Goal: Check status: Check status

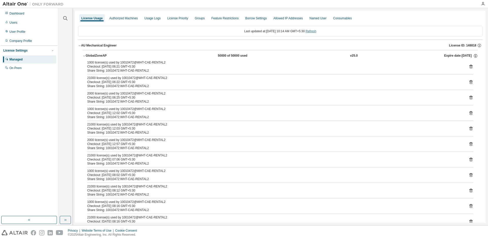
click at [316, 31] on link "Refresh" at bounding box center [310, 31] width 11 height 4
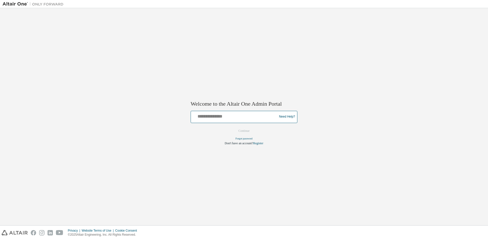
click at [200, 118] on input "text" at bounding box center [235, 115] width 84 height 7
type input "**********"
click at [241, 132] on button "Continue" at bounding box center [244, 131] width 22 height 8
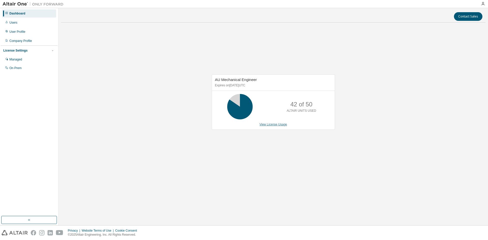
click at [281, 123] on link "View License Usage" at bounding box center [273, 125] width 28 height 4
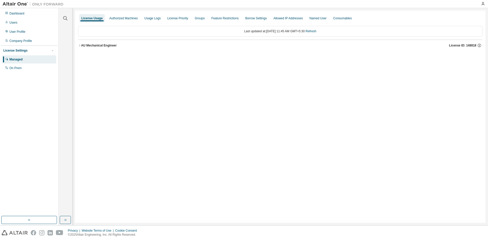
click at [115, 45] on div "AU Mechanical Engineer" at bounding box center [99, 45] width 36 height 4
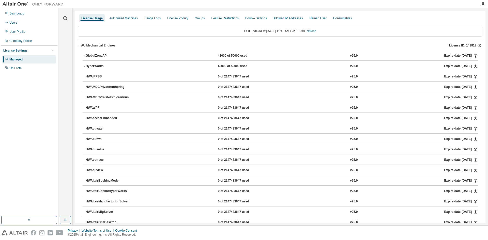
click at [110, 54] on div "GlobalZoneAP" at bounding box center [109, 56] width 46 height 5
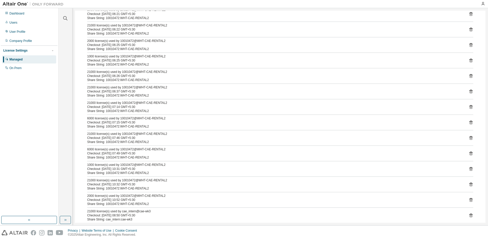
scroll to position [25, 0]
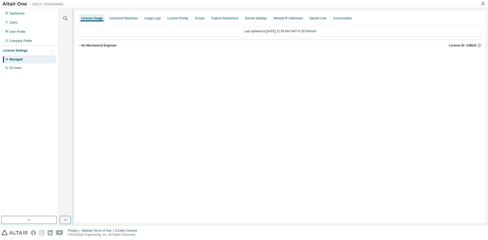
click at [114, 46] on div "AU Mechanical Engineer" at bounding box center [99, 45] width 36 height 4
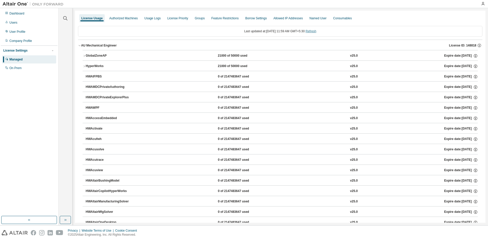
click at [312, 30] on link "Refresh" at bounding box center [310, 31] width 11 height 4
